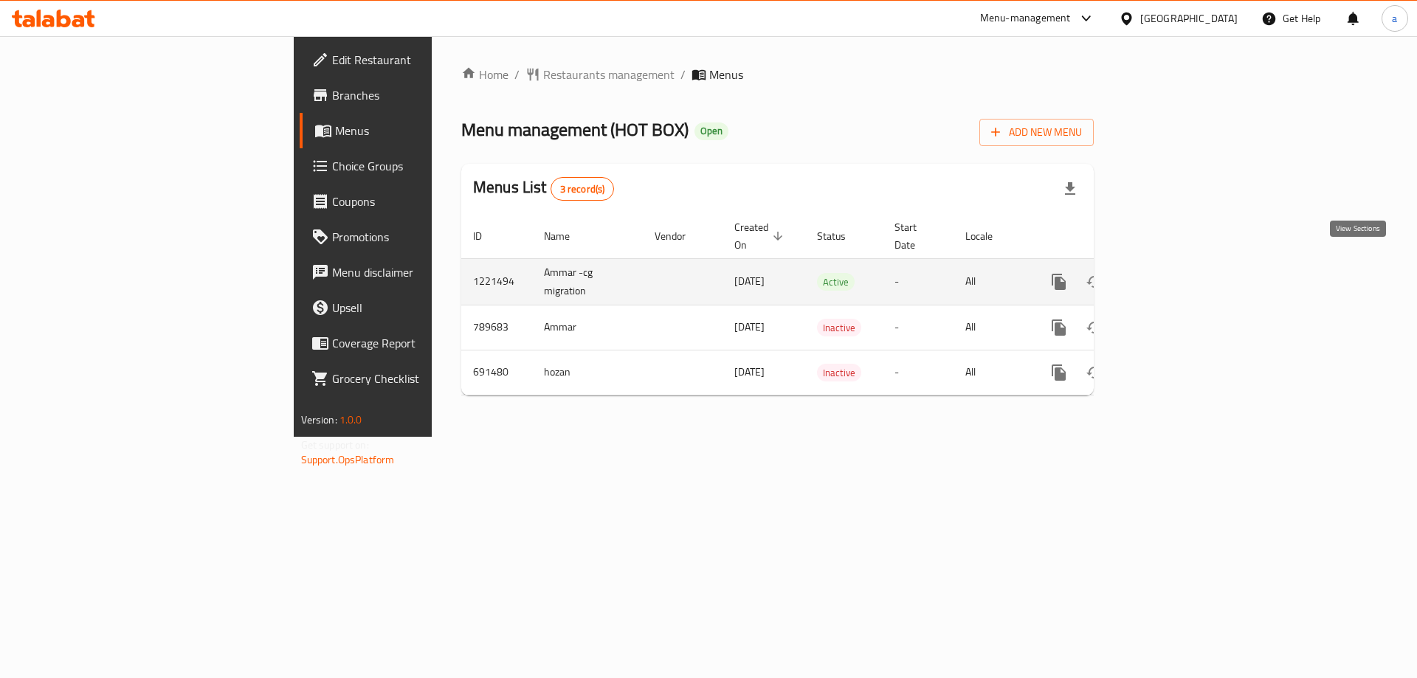
click at [1183, 264] on link "enhanced table" at bounding box center [1165, 281] width 35 height 35
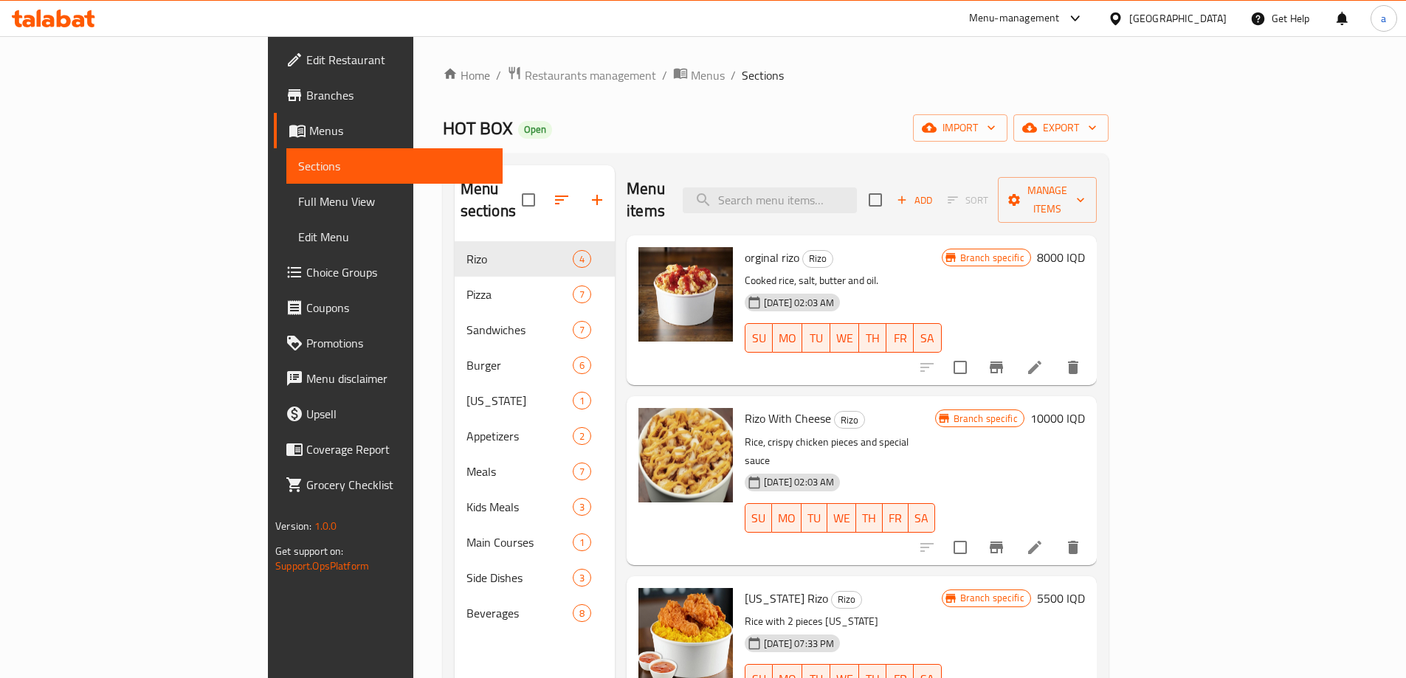
click at [298, 202] on span "Full Menu View" at bounding box center [394, 202] width 193 height 18
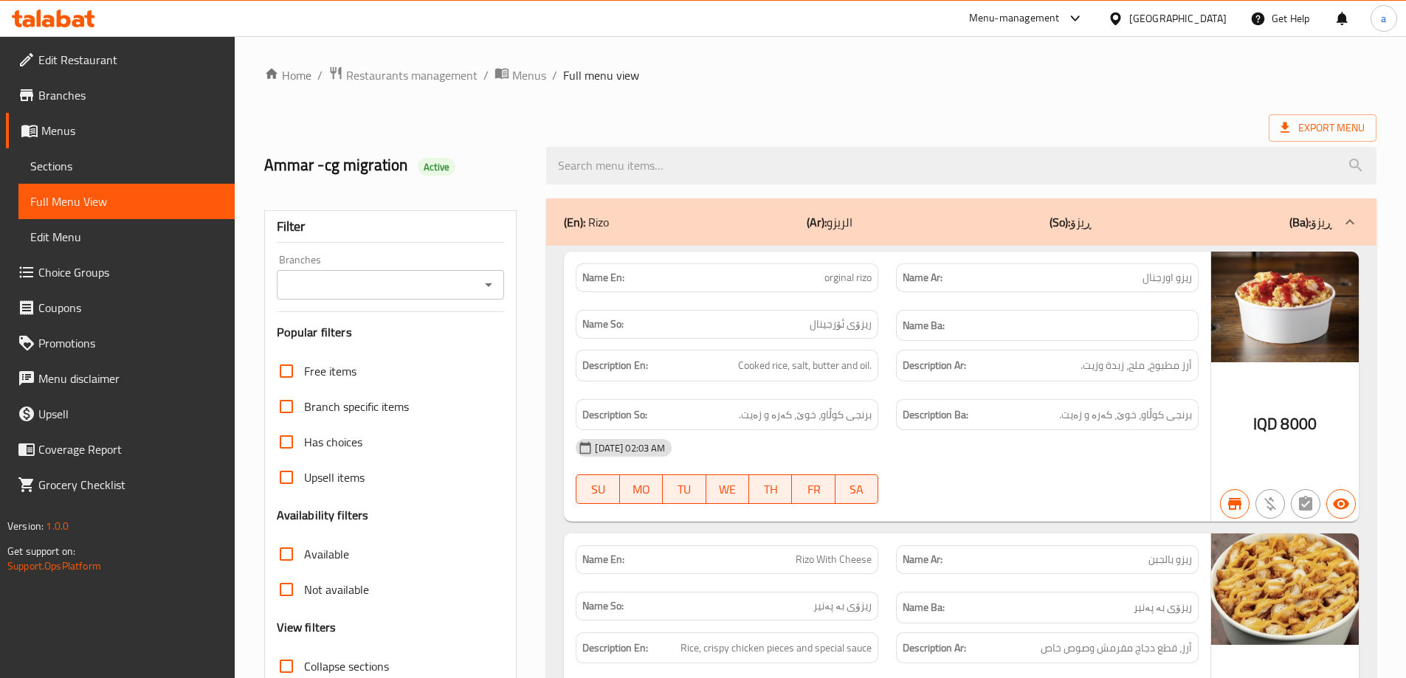
click at [493, 283] on icon "Open" at bounding box center [489, 285] width 18 height 18
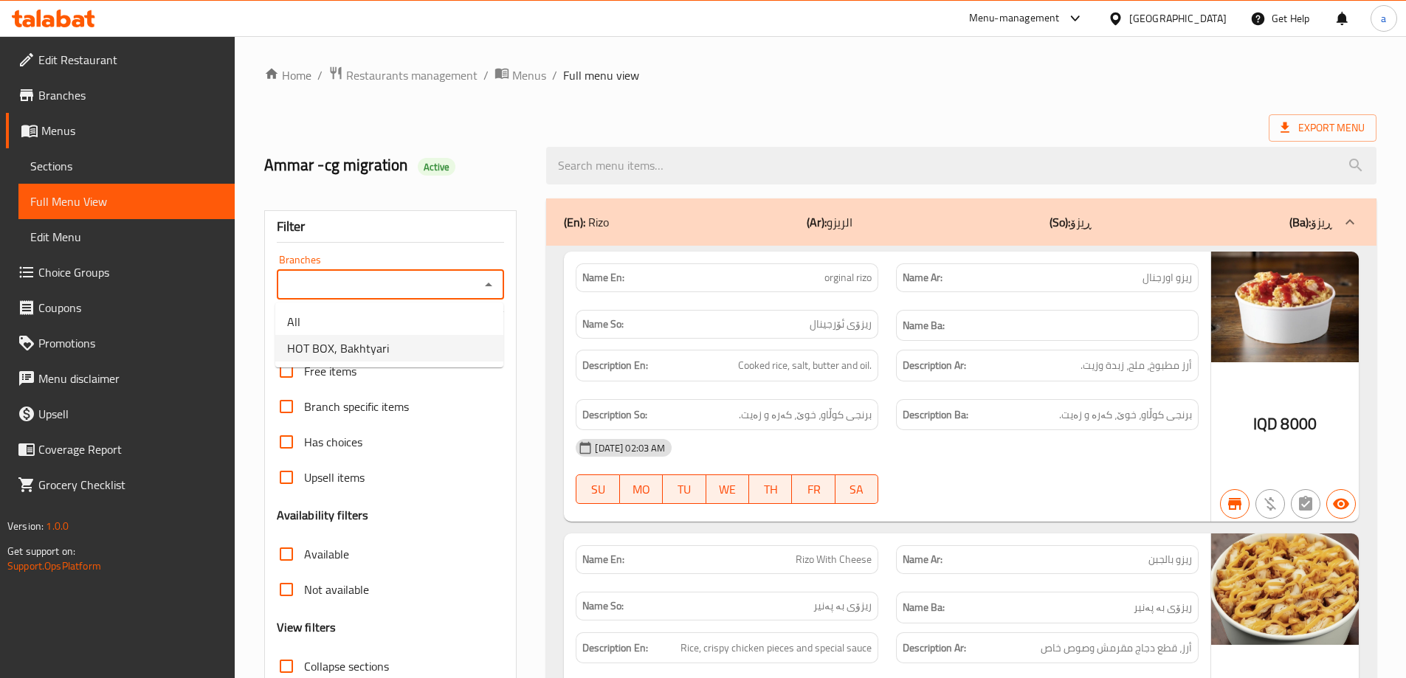
click at [342, 343] on span "HOT BOX, Bakhtyari" at bounding box center [338, 349] width 102 height 18
type input "HOT BOX, Bakhtyari"
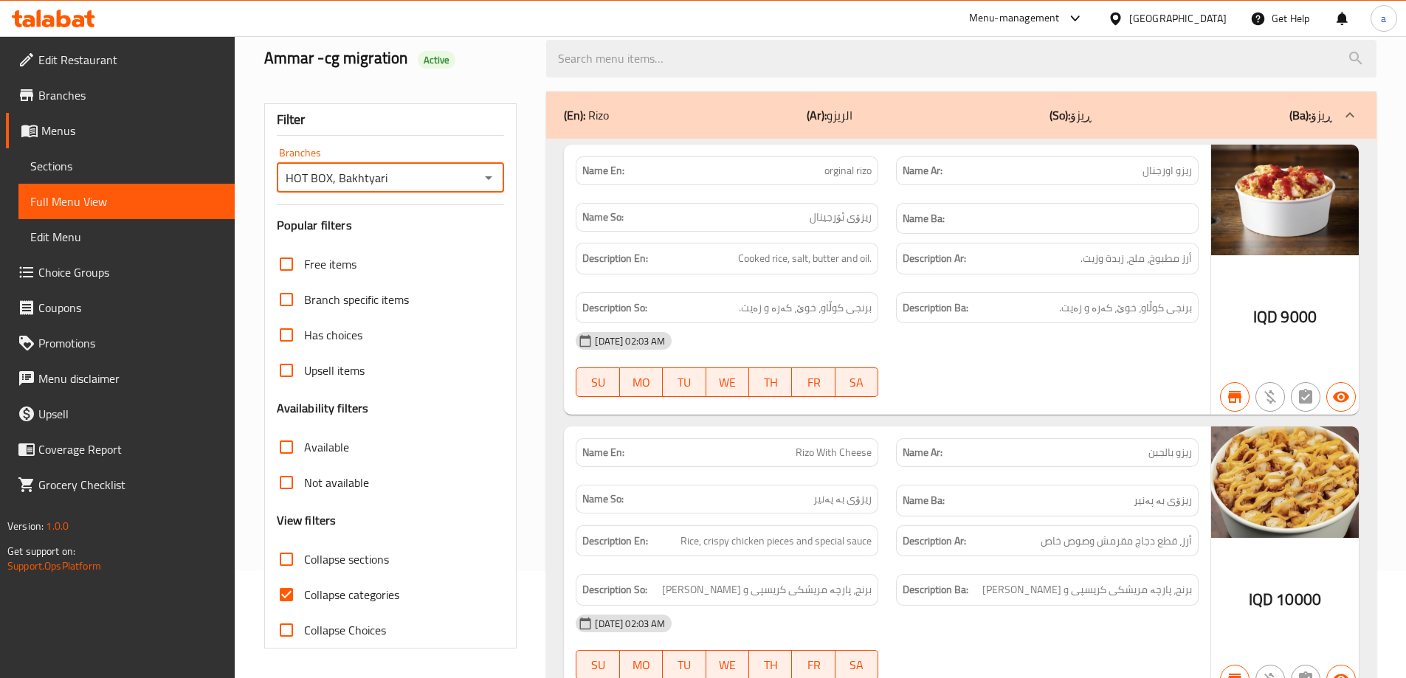
click at [282, 586] on input "Collapse categories" at bounding box center [286, 594] width 35 height 35
checkbox input "false"
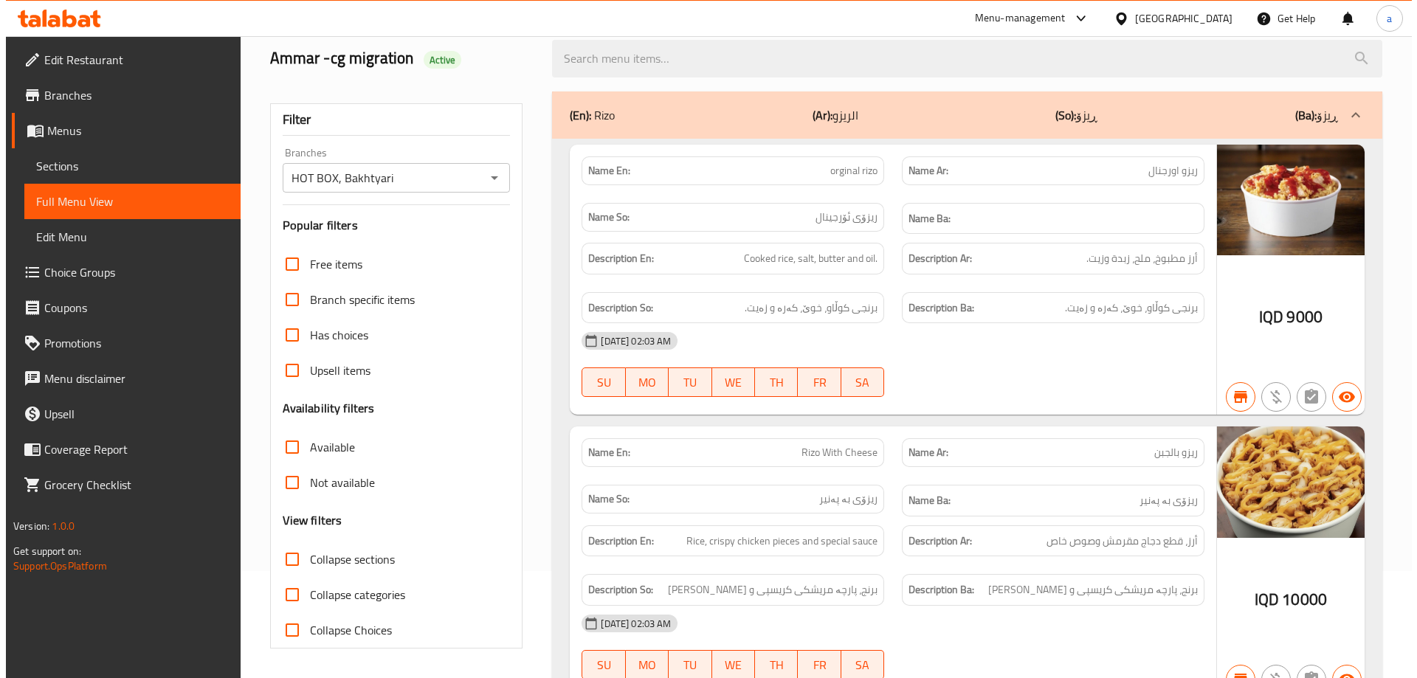
scroll to position [0, 0]
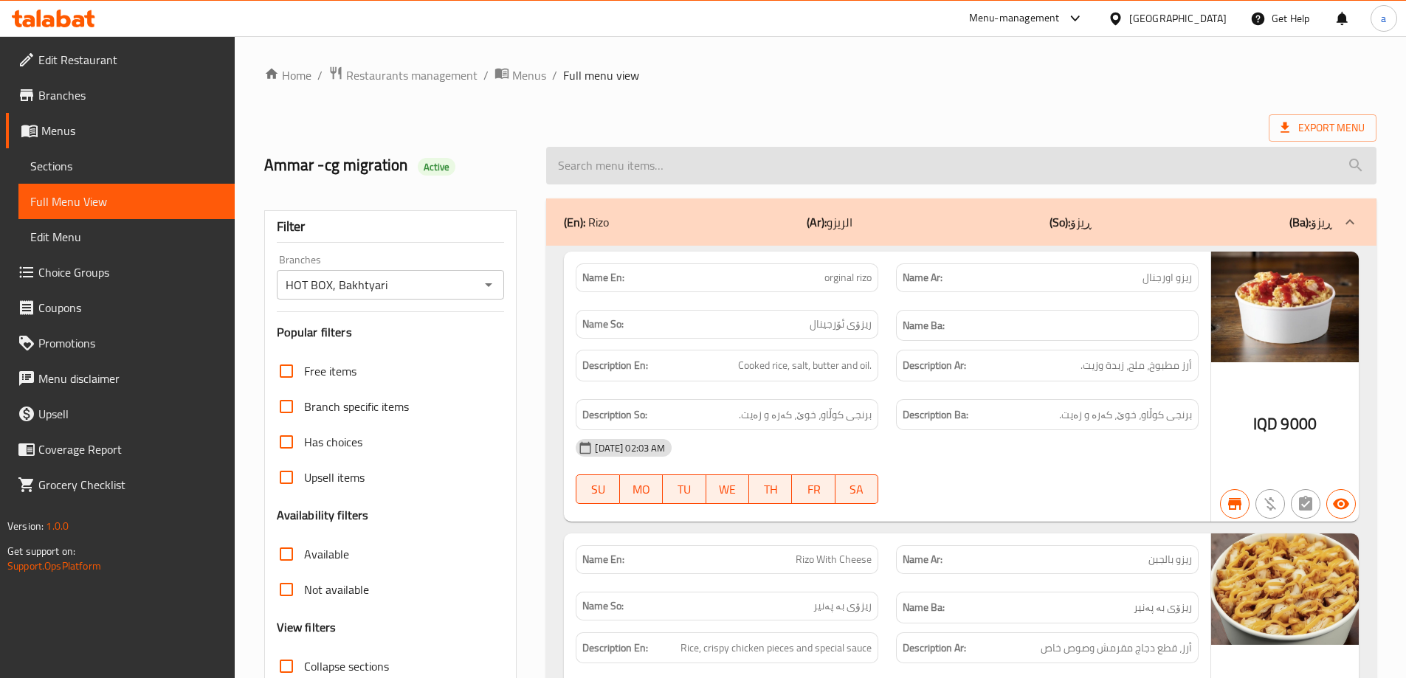
click at [661, 168] on input "search" at bounding box center [961, 166] width 831 height 38
paste input "Zinger Sandwich"
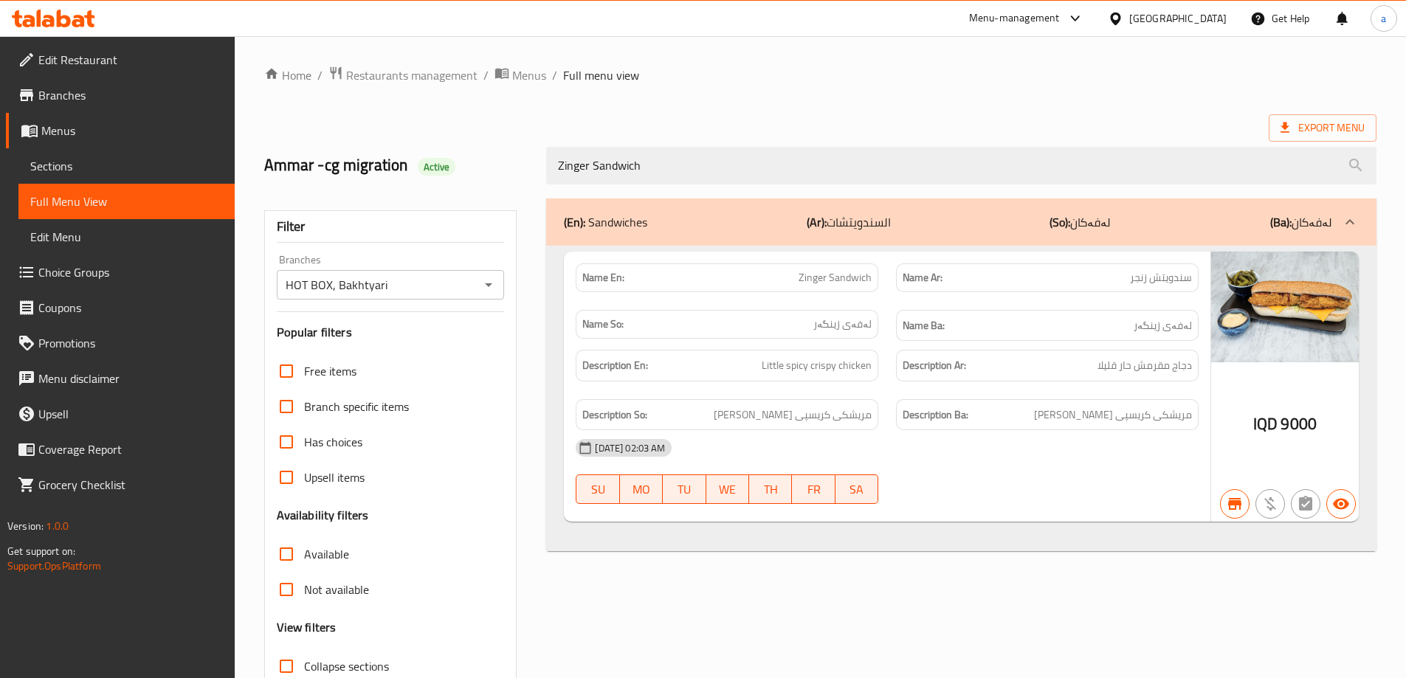
type input "Zinger Sandwich"
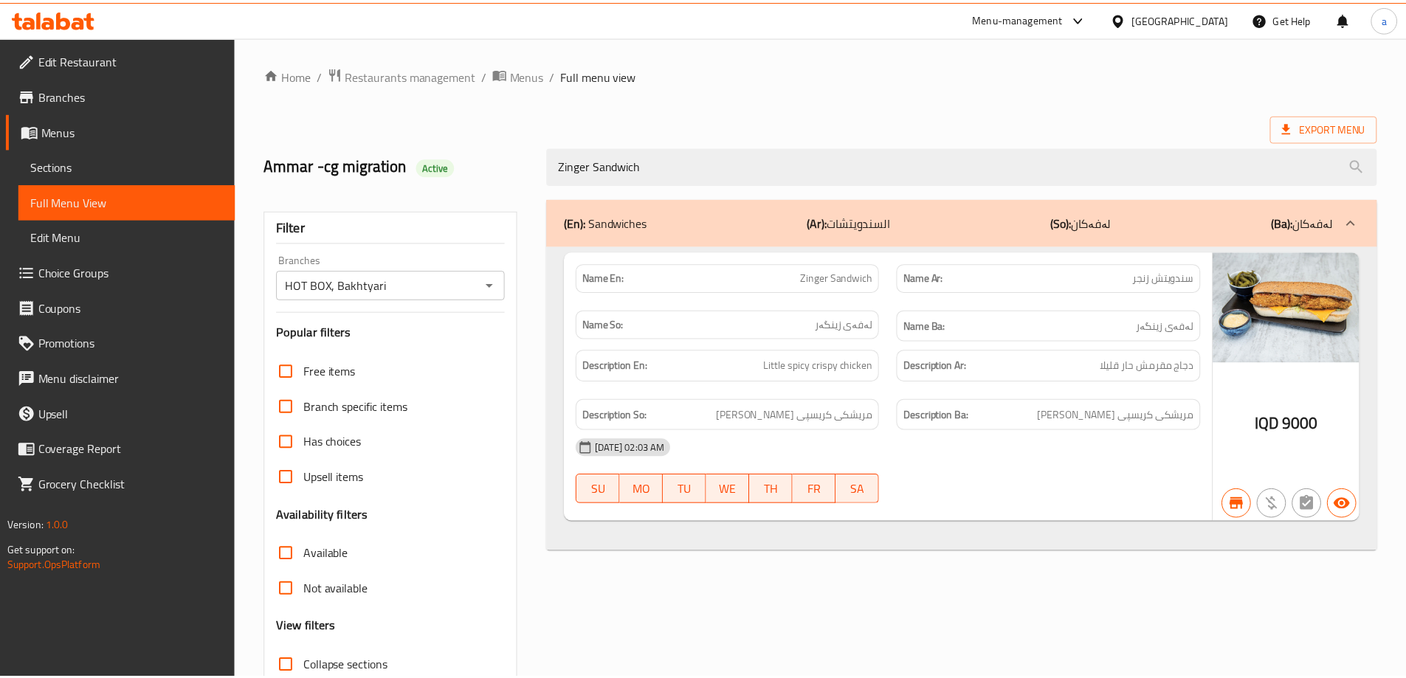
scroll to position [107, 0]
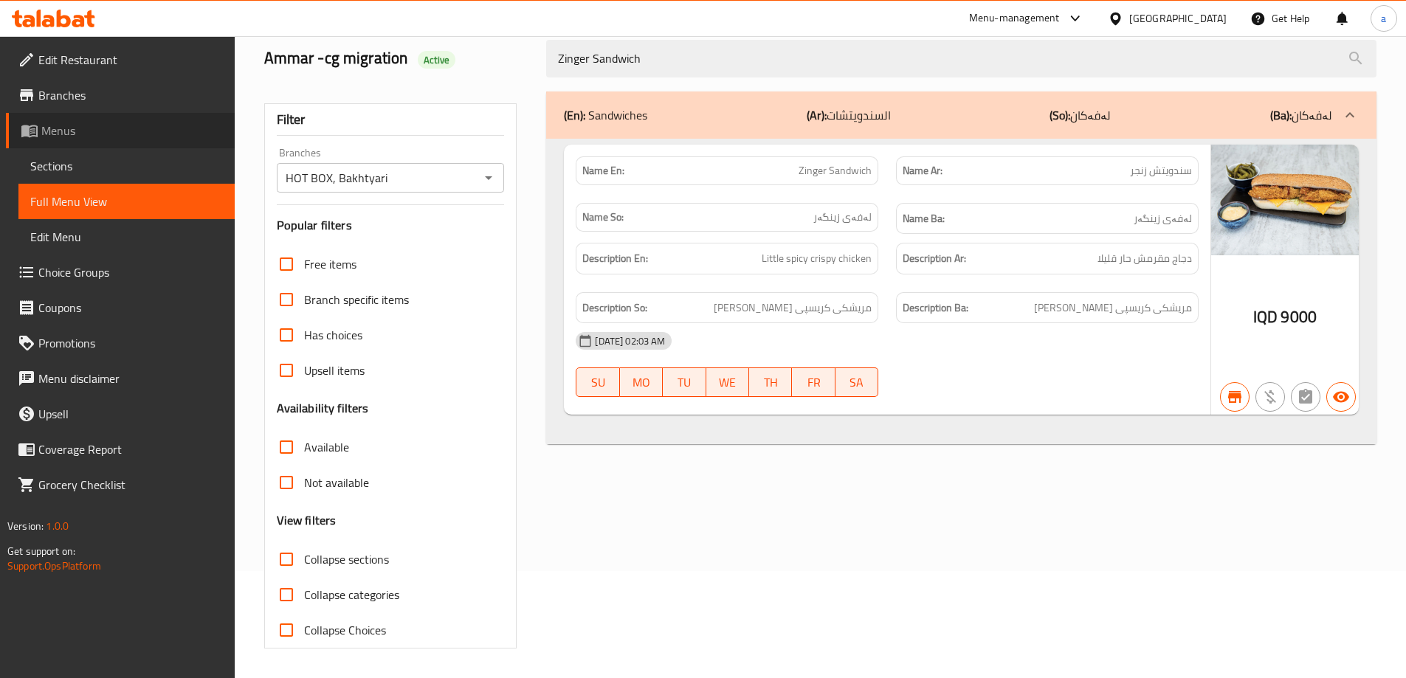
click at [69, 118] on link "Menus" at bounding box center [120, 130] width 229 height 35
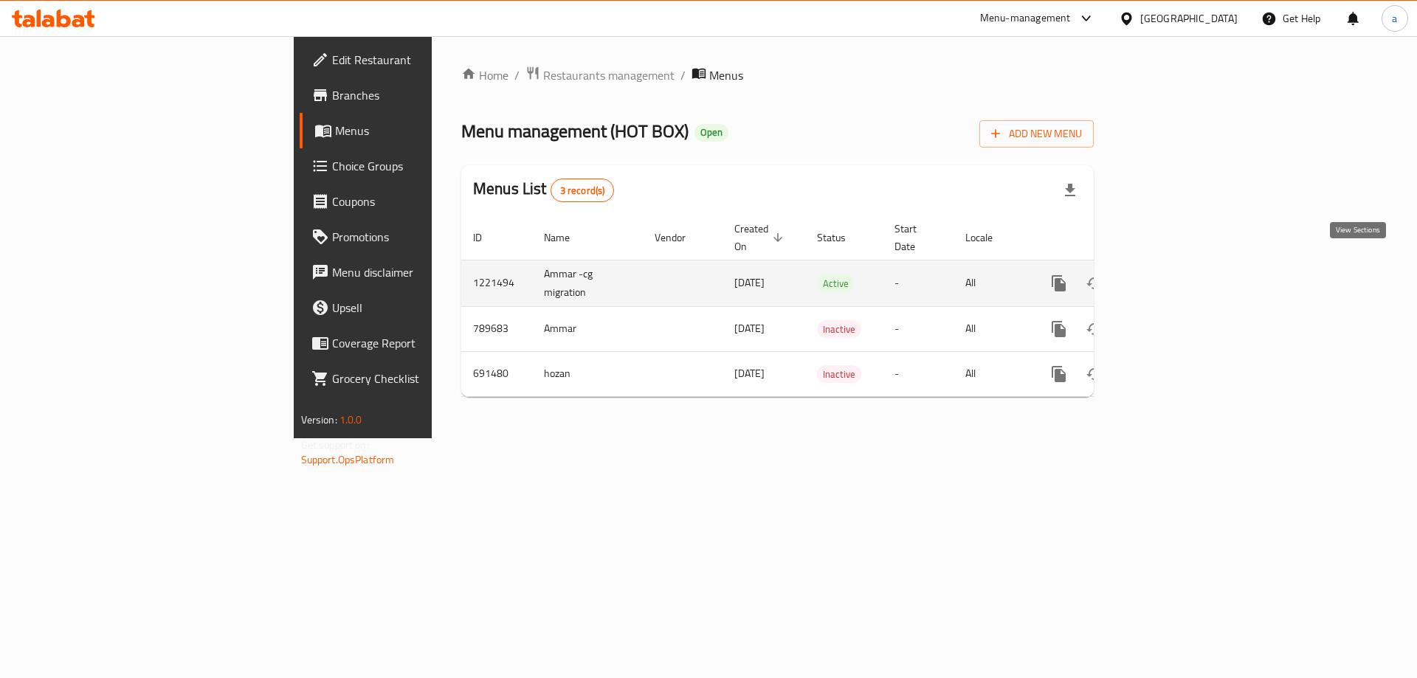
click at [1175, 275] on icon "enhanced table" at bounding box center [1166, 284] width 18 height 18
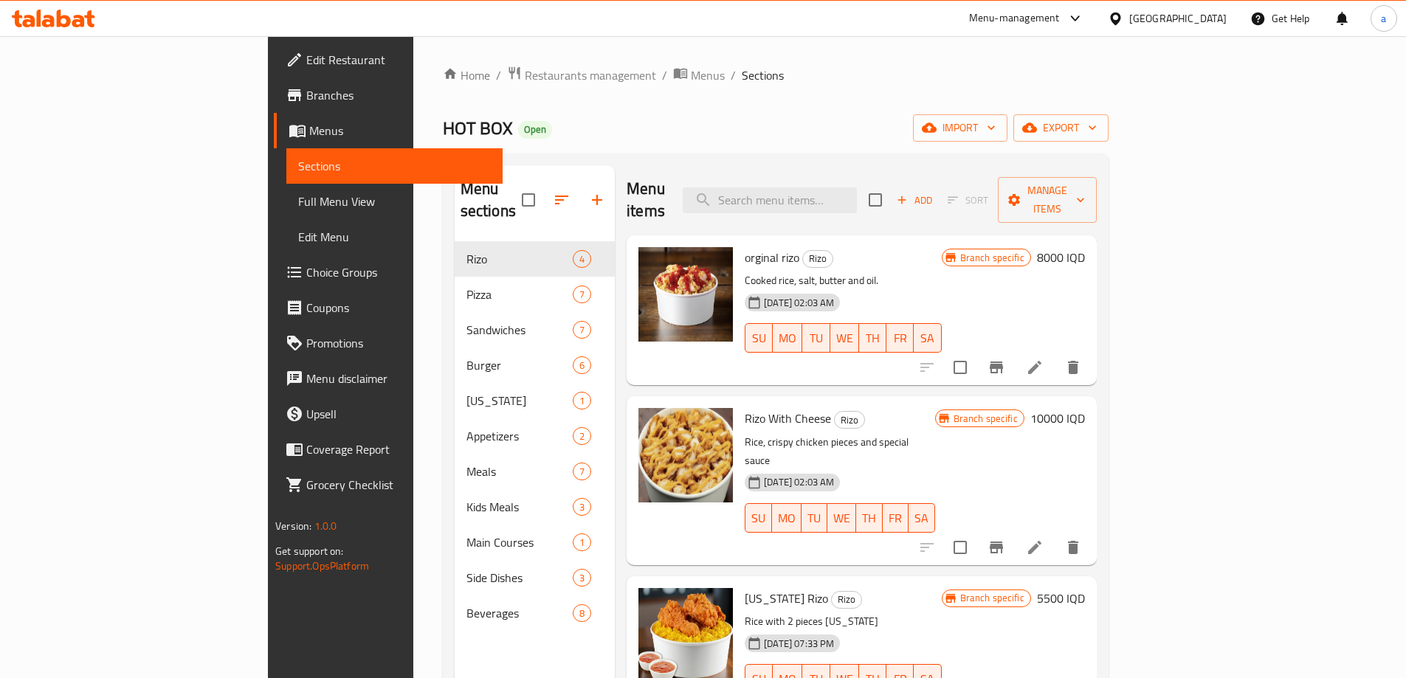
click at [286, 189] on link "Full Menu View" at bounding box center [394, 201] width 216 height 35
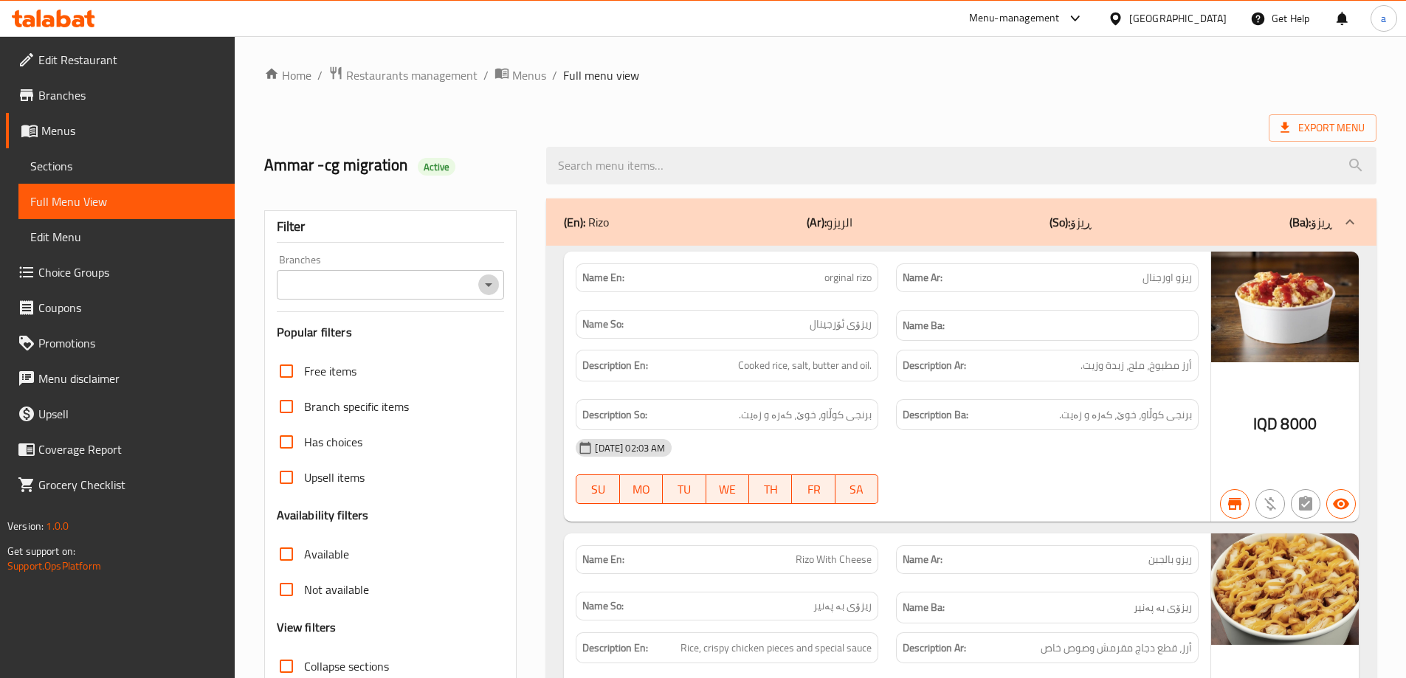
click at [481, 287] on icon "Open" at bounding box center [489, 285] width 18 height 18
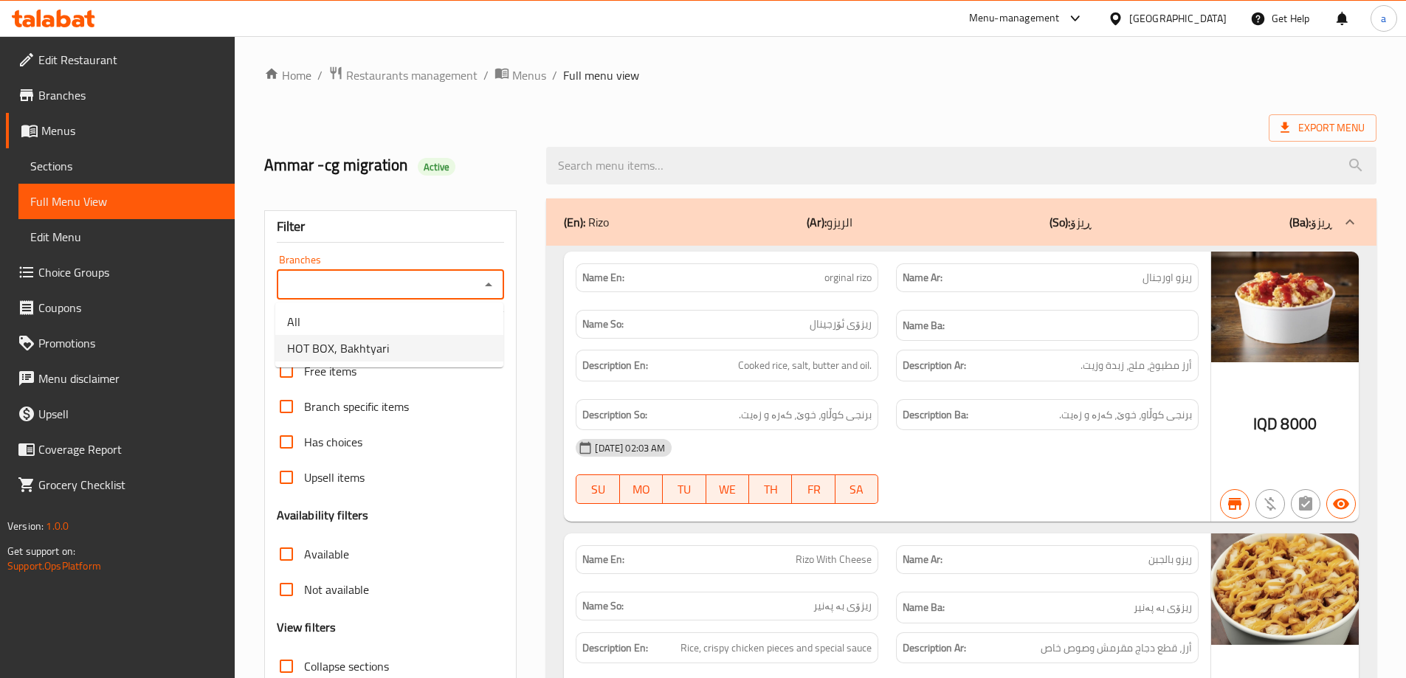
click at [323, 345] on span "HOT BOX, Bakhtyari" at bounding box center [338, 349] width 102 height 18
type input "HOT BOX, Bakhtyari"
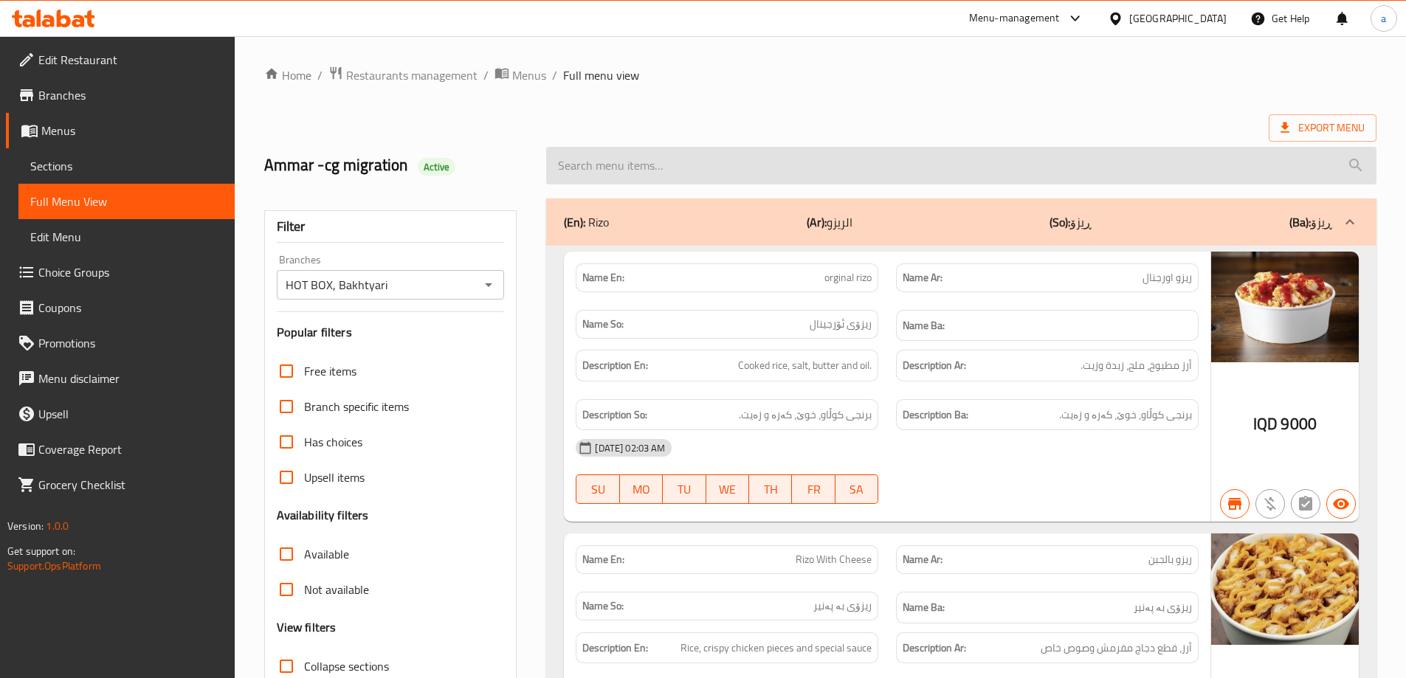
click at [648, 157] on input "search" at bounding box center [961, 166] width 831 height 38
paste input "Chicken Crispy Sandwich"
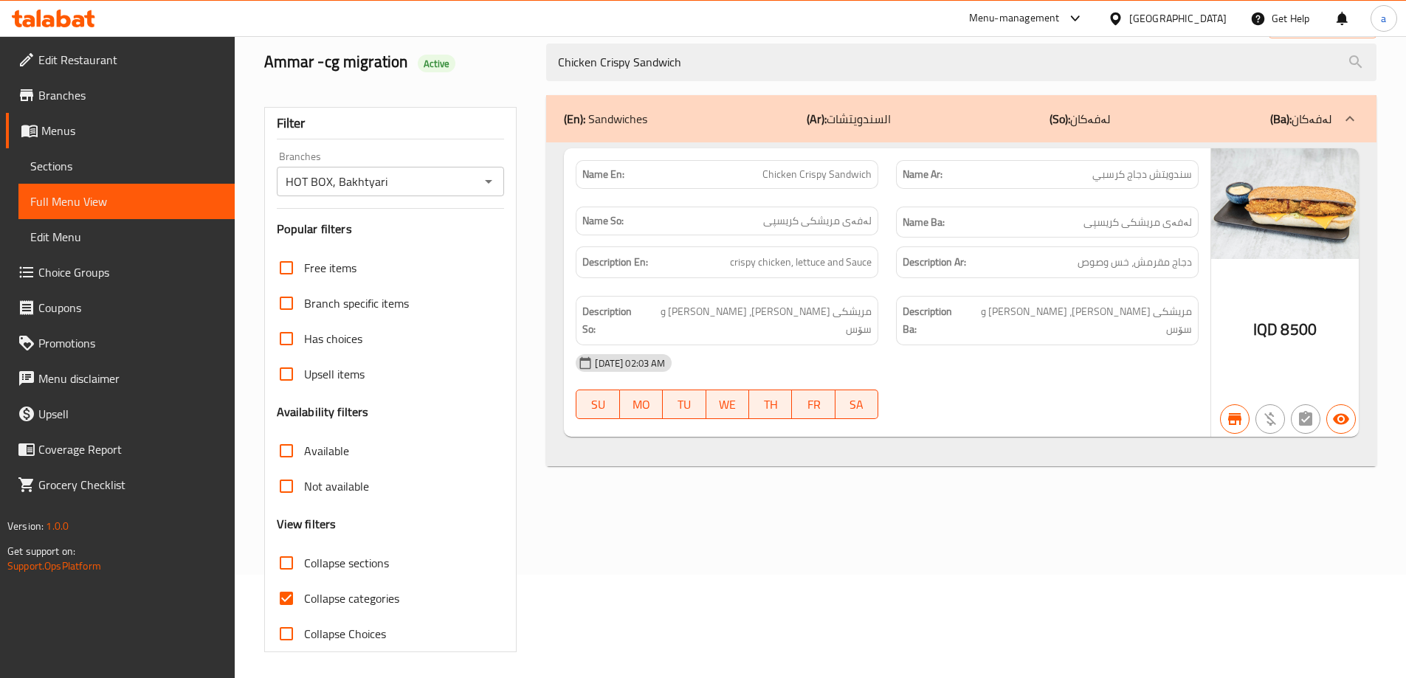
scroll to position [107, 0]
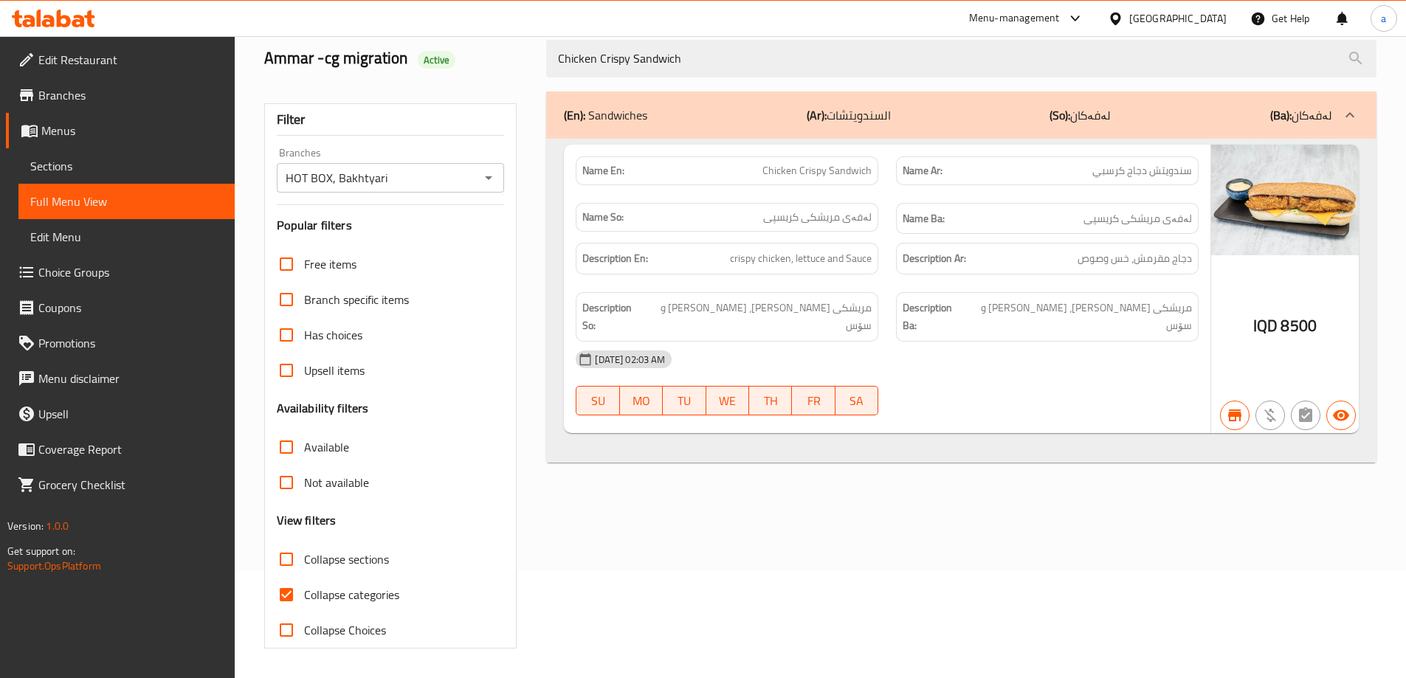
type input "Chicken Crispy Sandwich"
click at [292, 588] on input "Collapse categories" at bounding box center [286, 594] width 35 height 35
checkbox input "false"
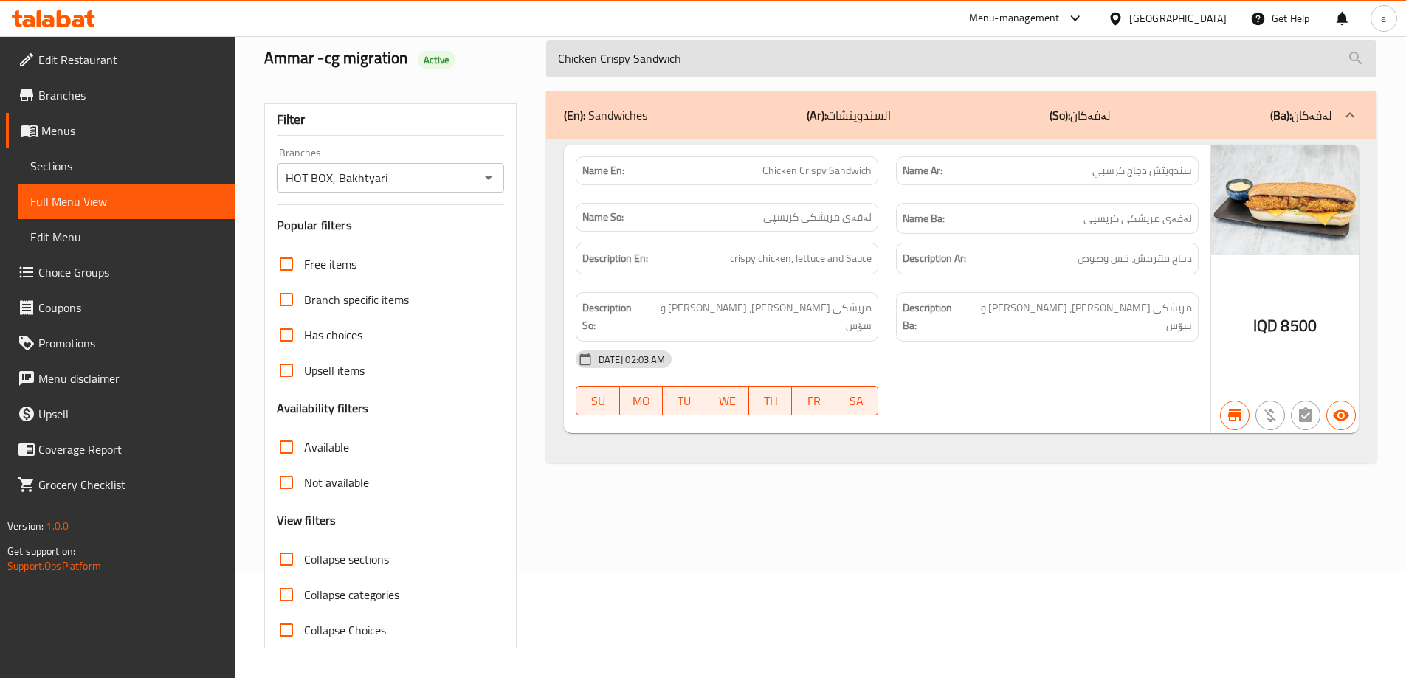
click at [791, 54] on input "Chicken Crispy Sandwich" at bounding box center [961, 59] width 831 height 38
paste input "Mexicano"
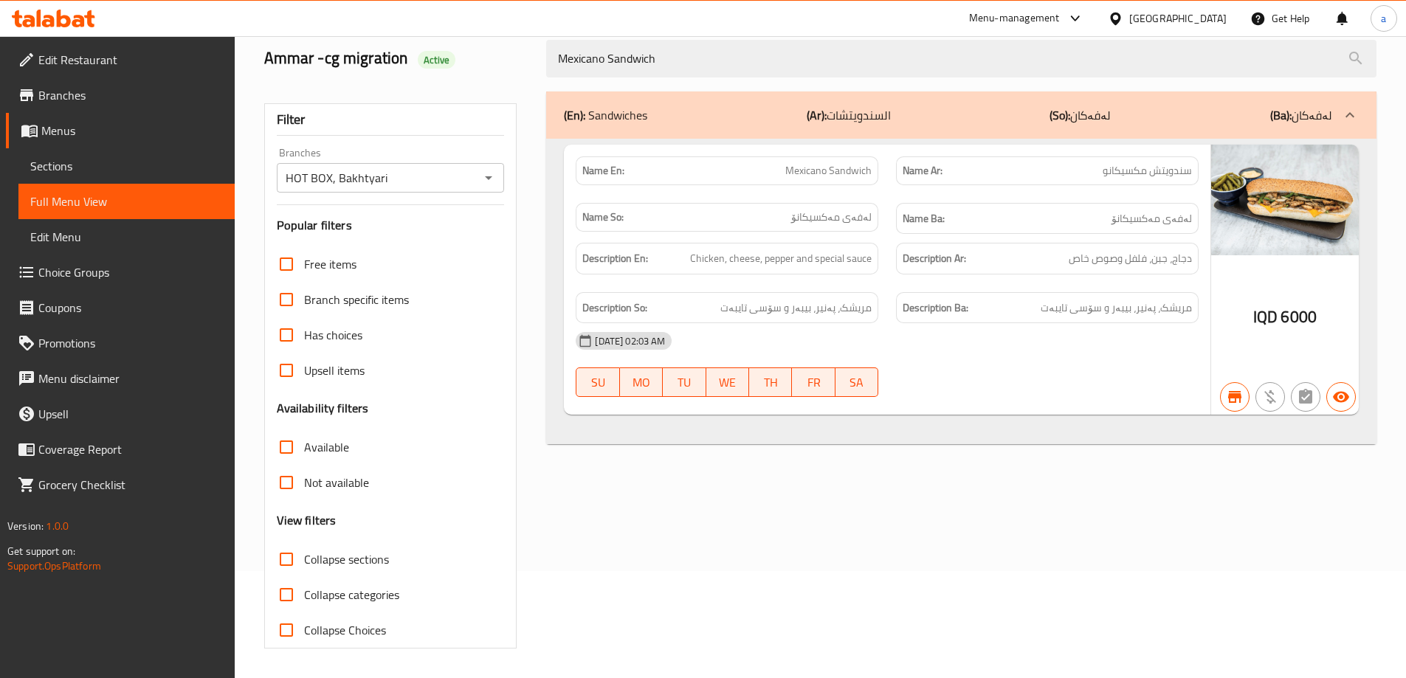
type input "Mexicano Sandwich"
click at [53, 128] on span "Menus" at bounding box center [132, 131] width 182 height 18
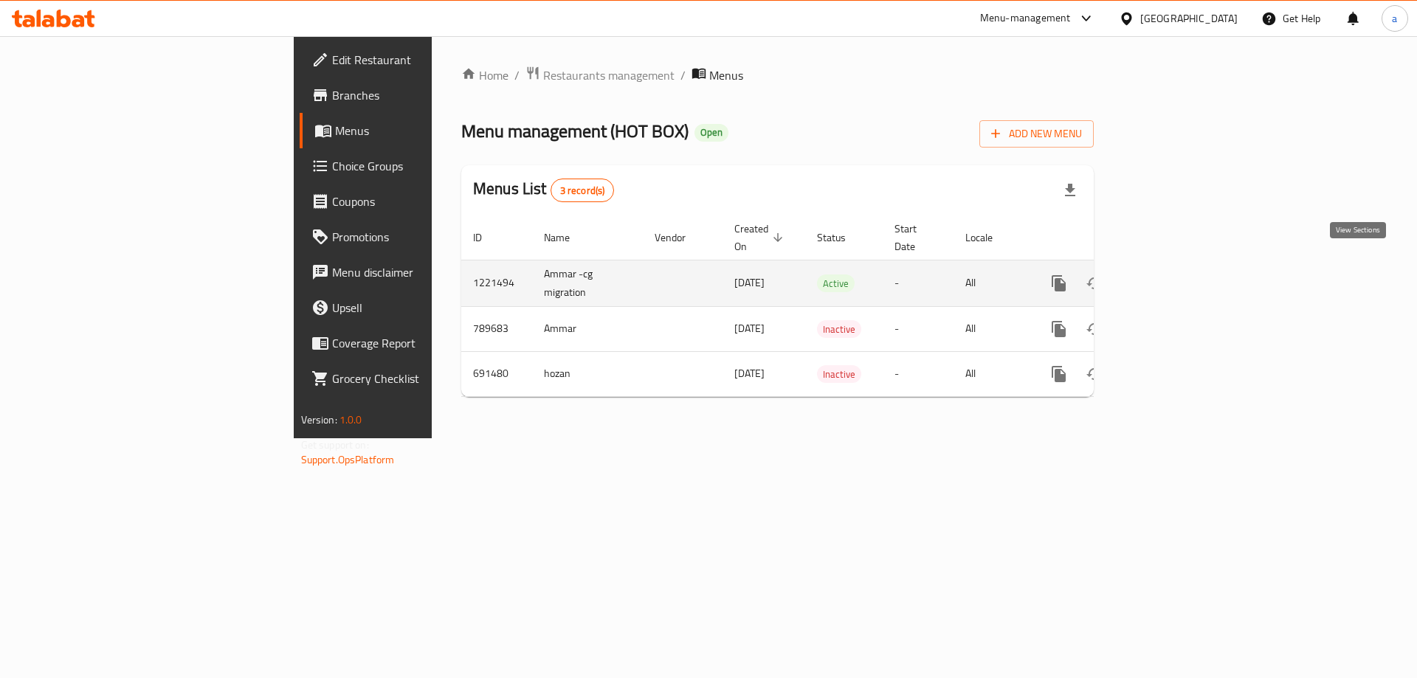
click at [1183, 272] on link "enhanced table" at bounding box center [1165, 283] width 35 height 35
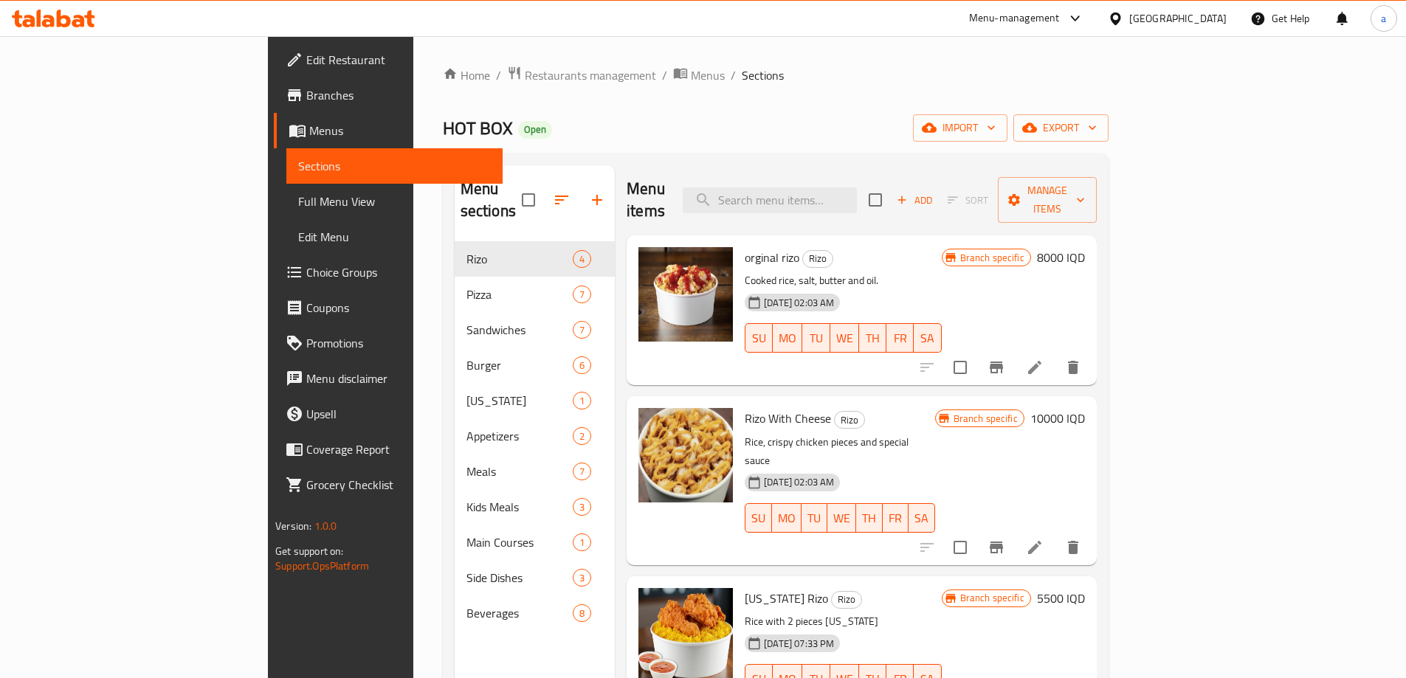
click at [298, 205] on span "Full Menu View" at bounding box center [394, 202] width 193 height 18
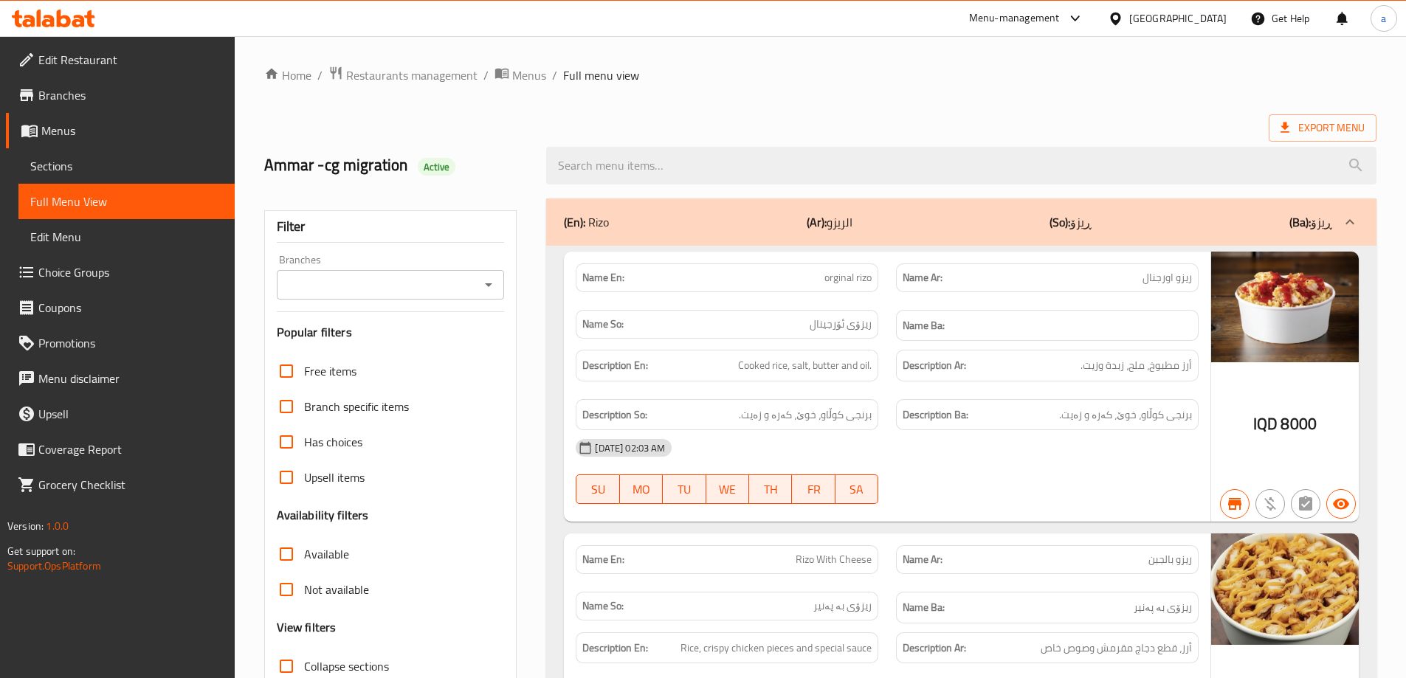
click at [488, 283] on icon "Open" at bounding box center [489, 285] width 18 height 18
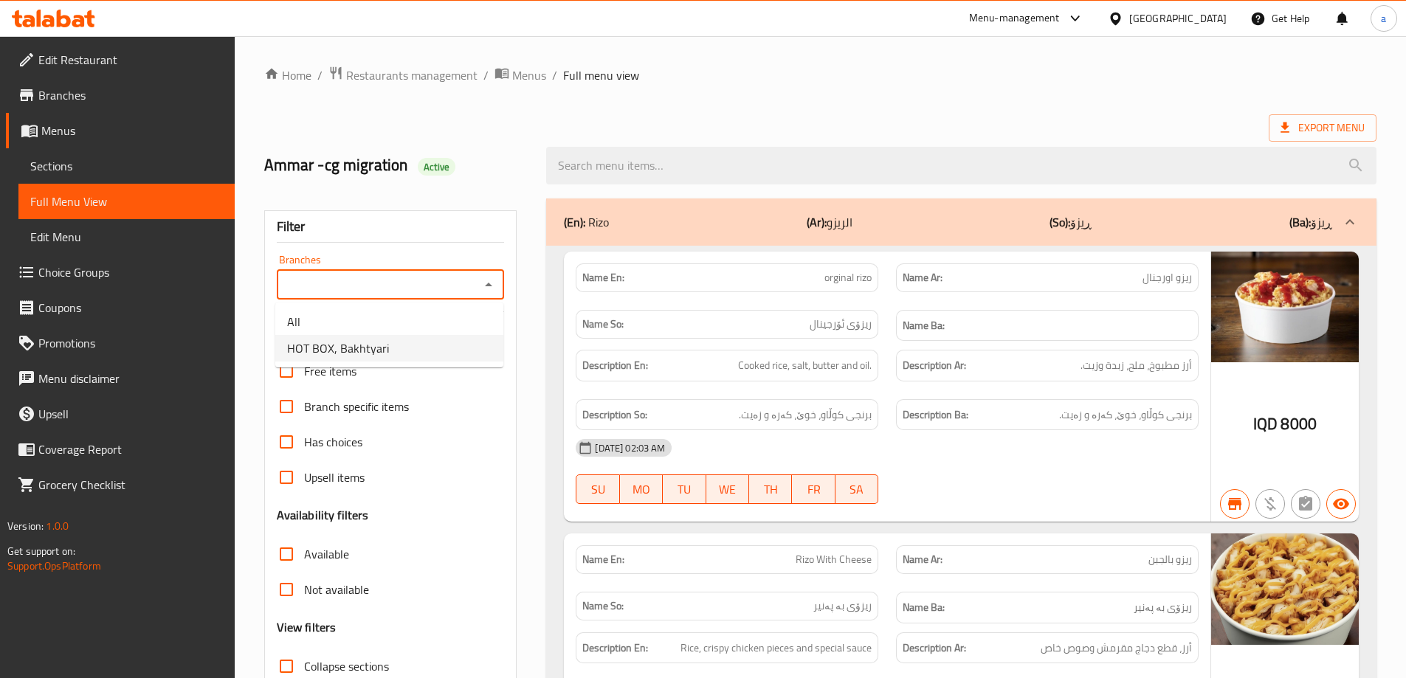
click at [374, 348] on span "HOT BOX, Bakhtyari" at bounding box center [338, 349] width 102 height 18
type input "HOT BOX, Bakhtyari"
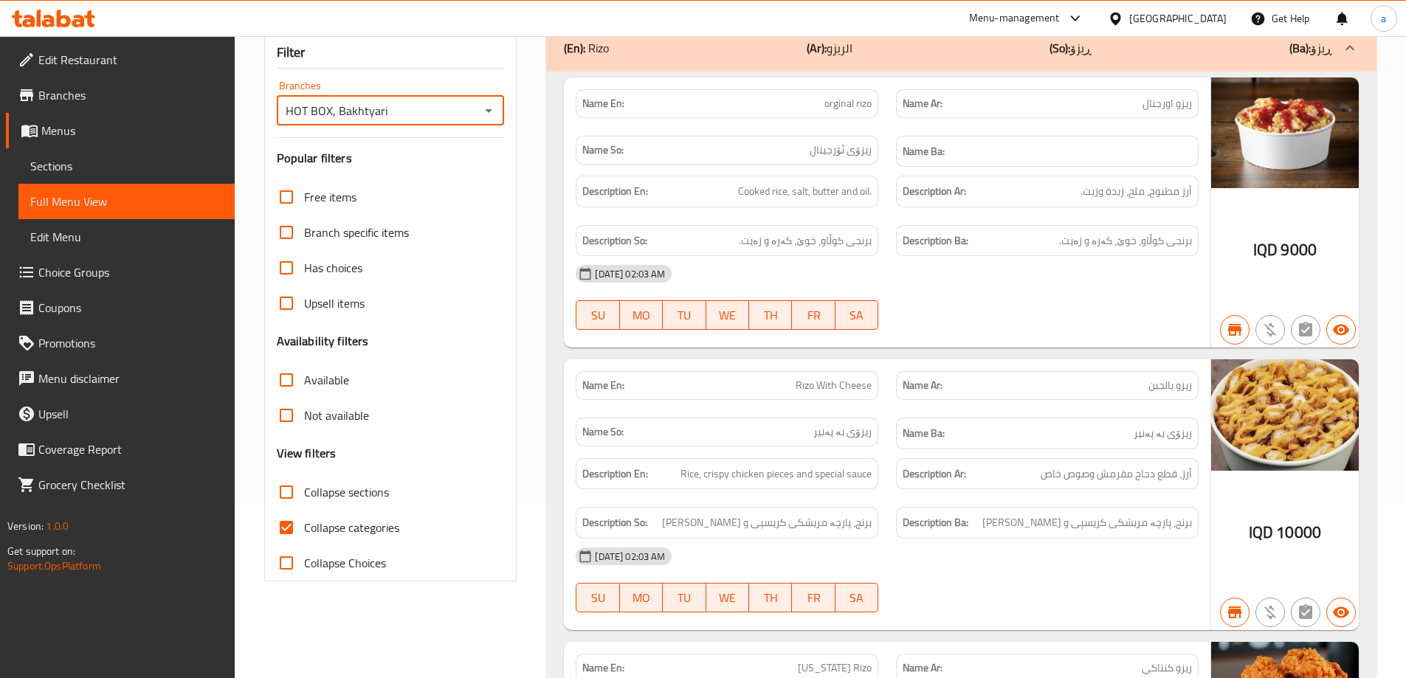
scroll to position [197, 0]
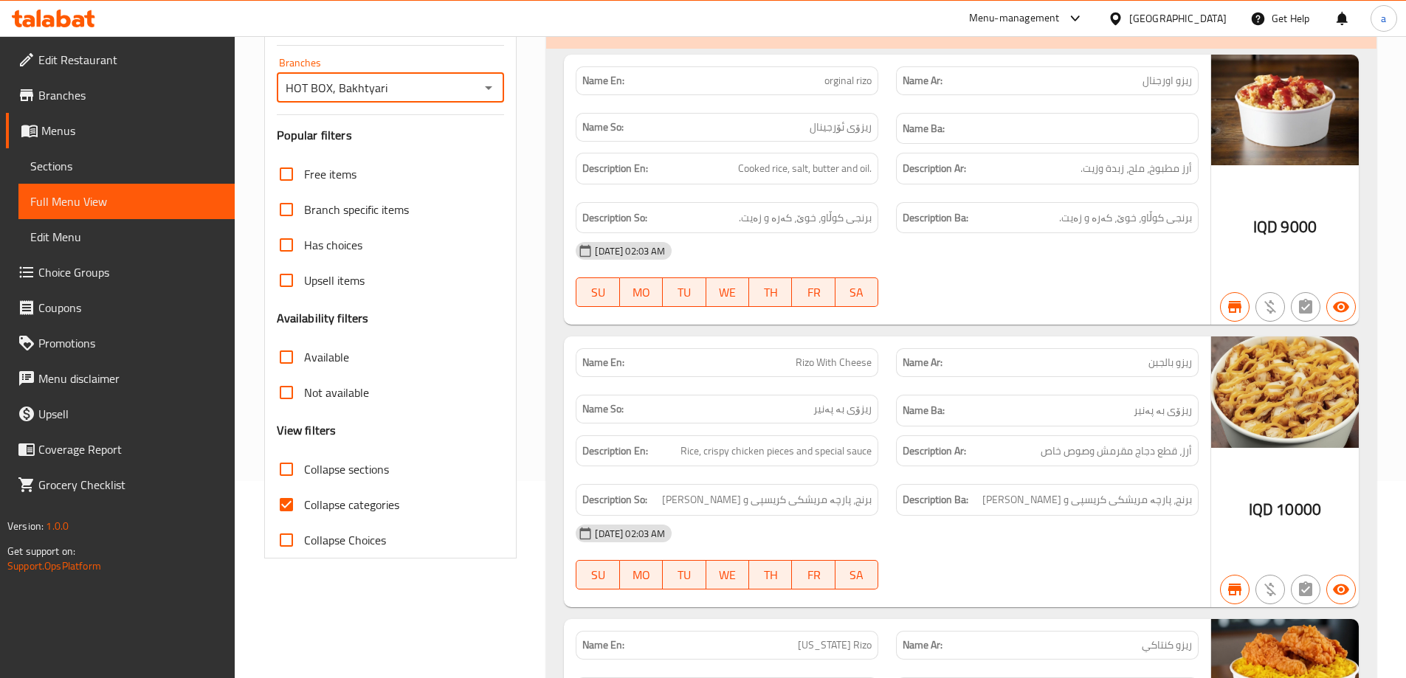
click at [298, 501] on input "Collapse categories" at bounding box center [286, 504] width 35 height 35
checkbox input "false"
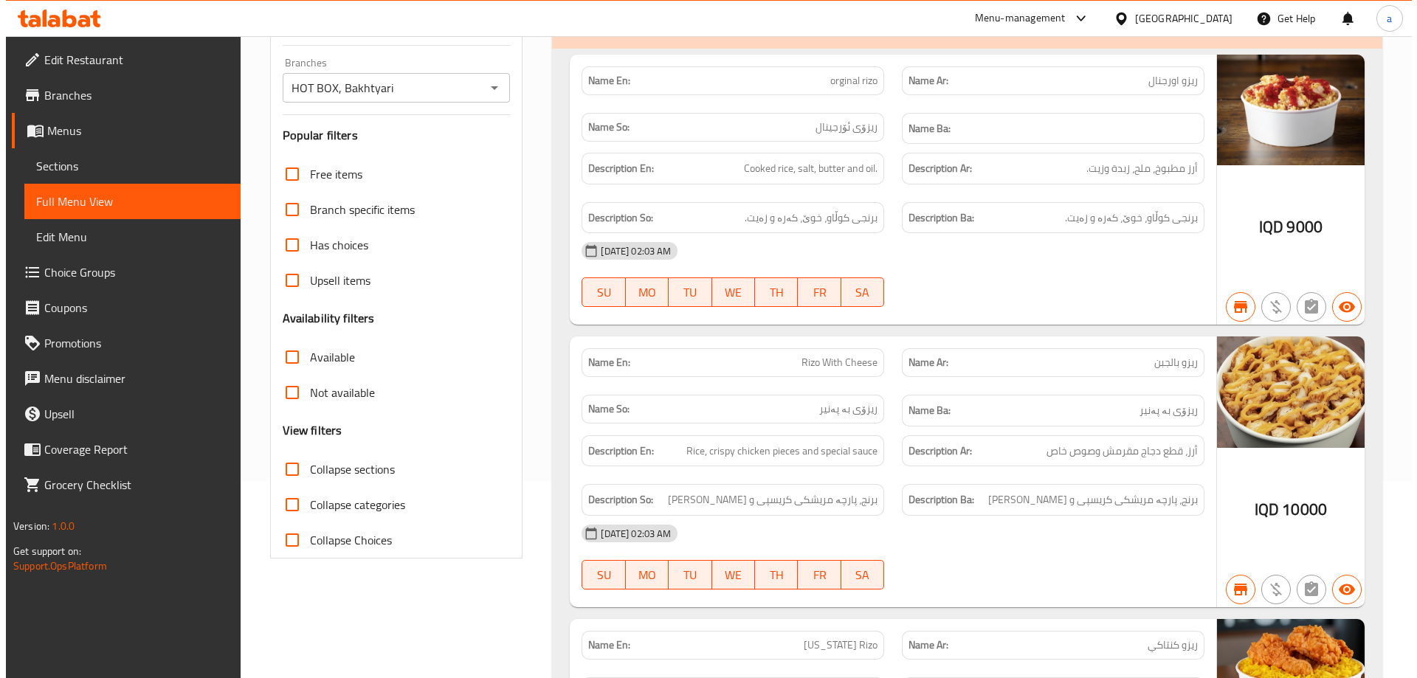
scroll to position [0, 0]
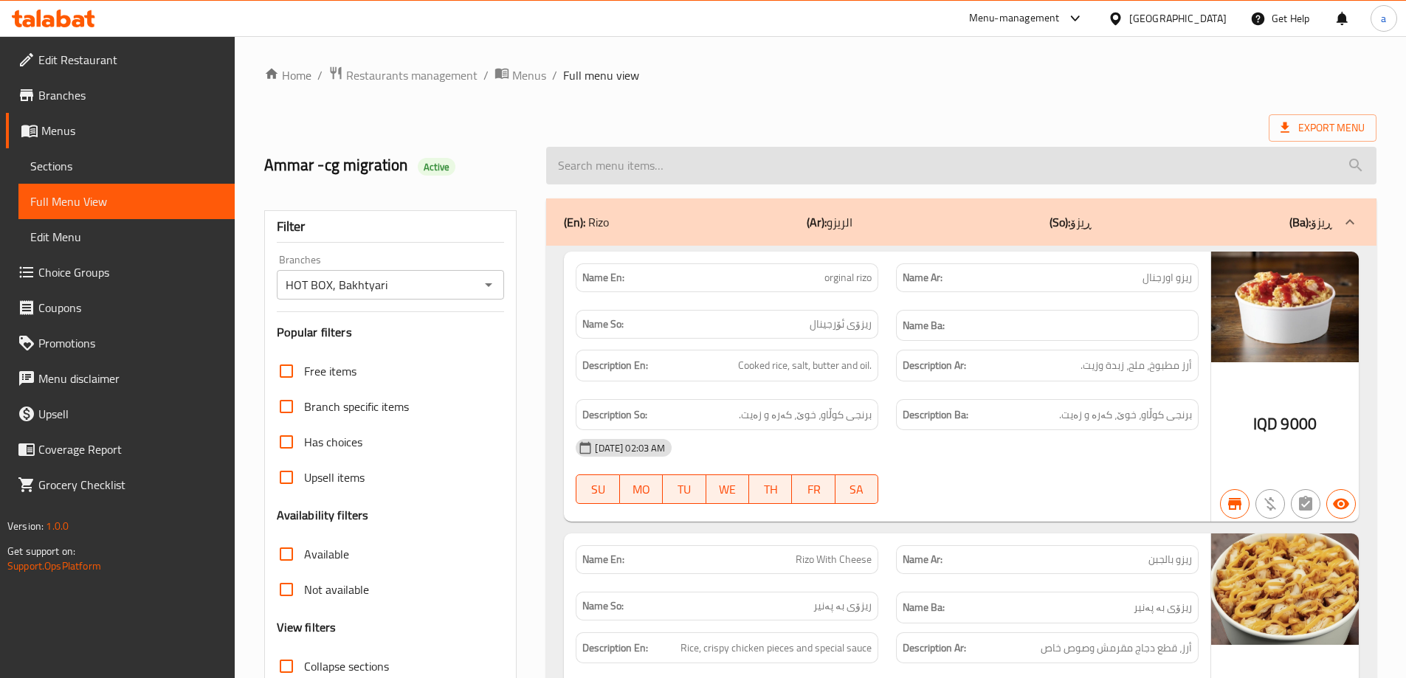
click at [616, 165] on input "search" at bounding box center [961, 166] width 831 height 38
paste input "Mexicano Sandwich"
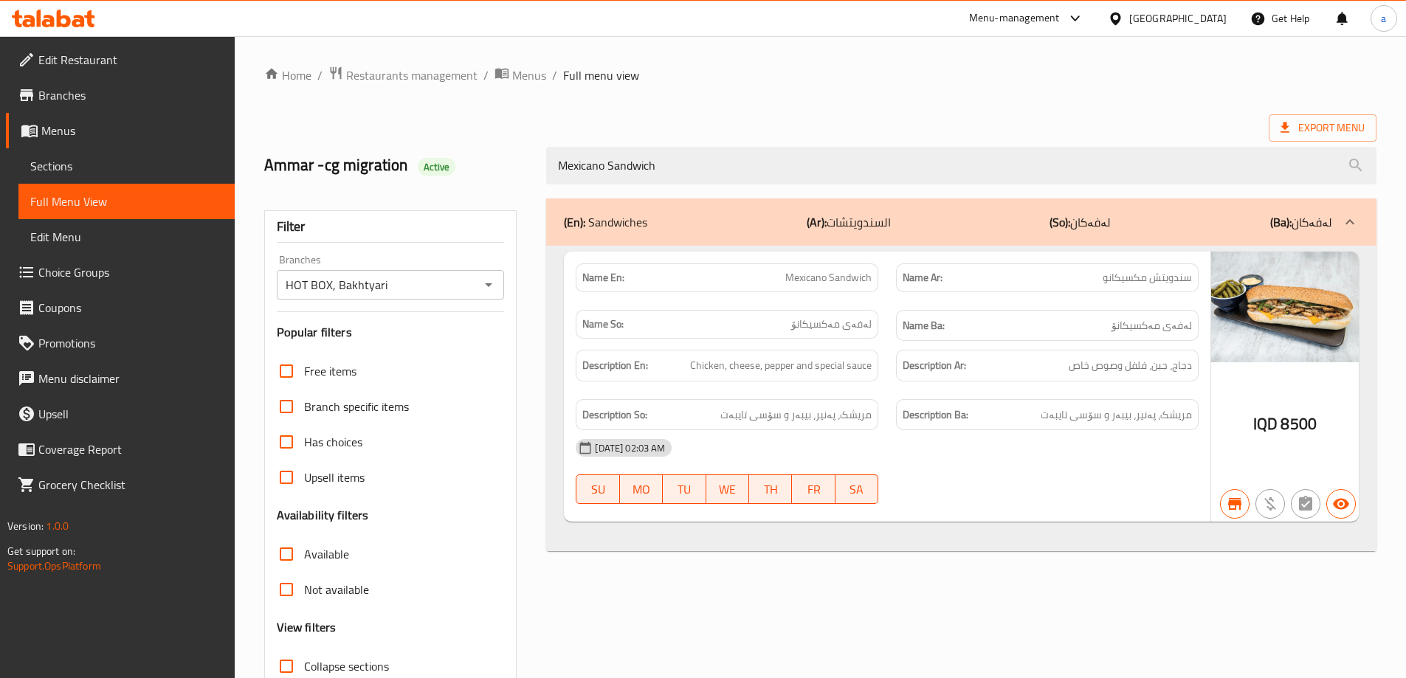
type input "Mexicano Sandwich"
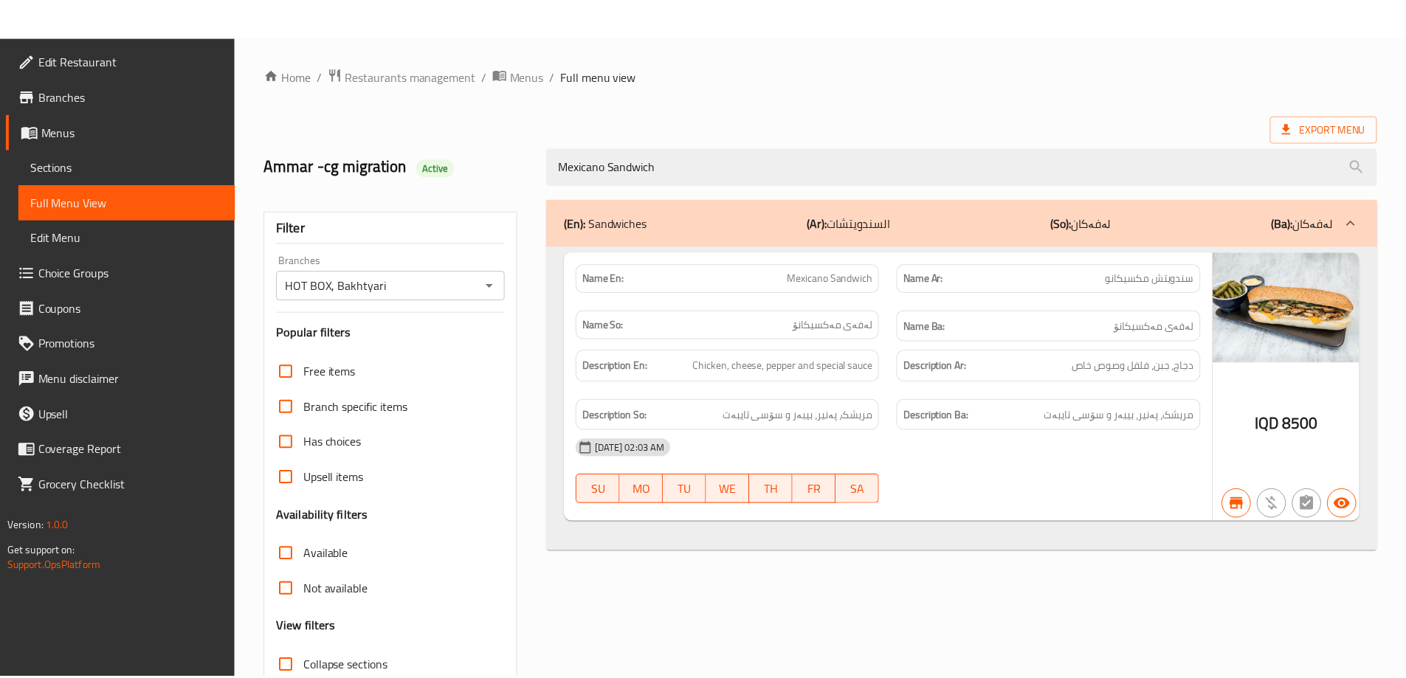
scroll to position [107, 0]
